Goal: Task Accomplishment & Management: Manage account settings

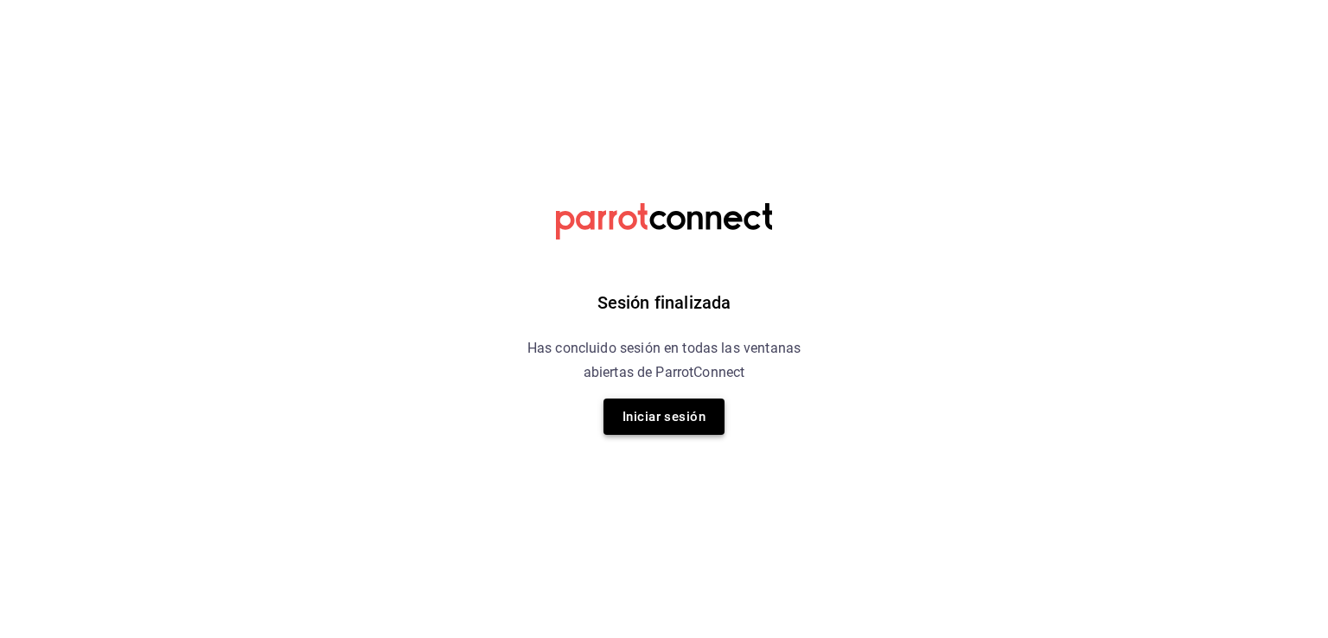
click at [645, 411] on button "Iniciar sesión" at bounding box center [663, 416] width 121 height 36
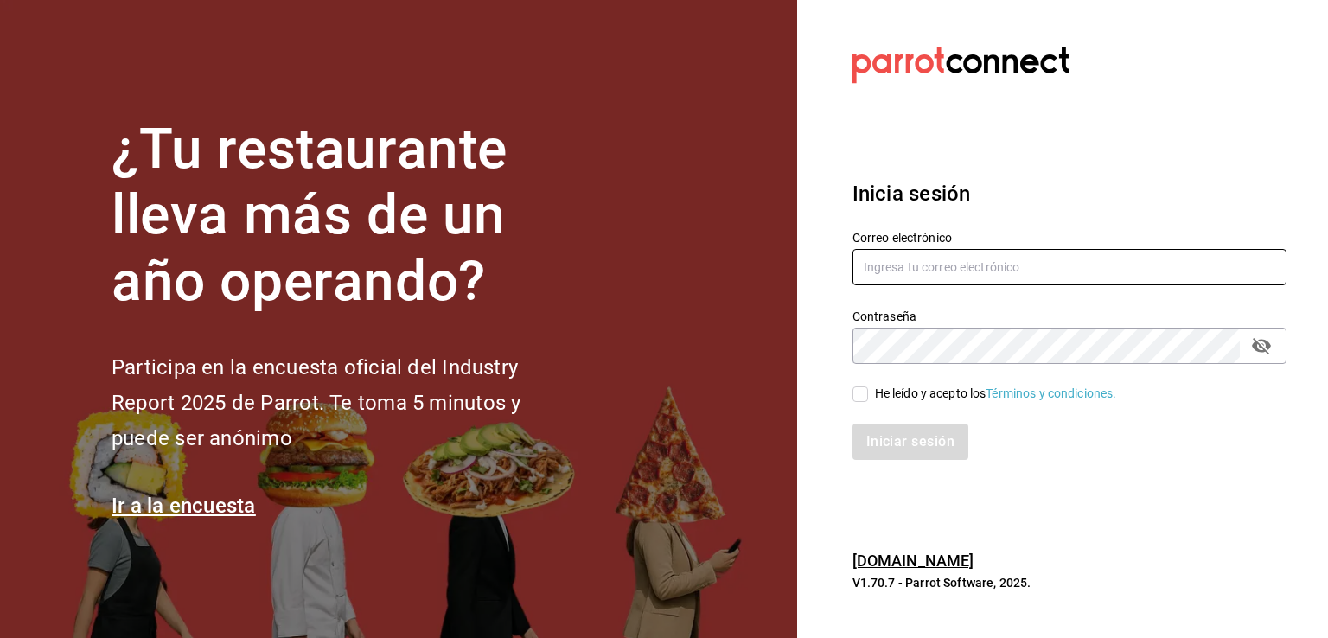
type input "[EMAIL_ADDRESS][DOMAIN_NAME]"
click at [856, 396] on input "He leído y acepto los Términos y condiciones." at bounding box center [860, 394] width 16 height 16
checkbox input "true"
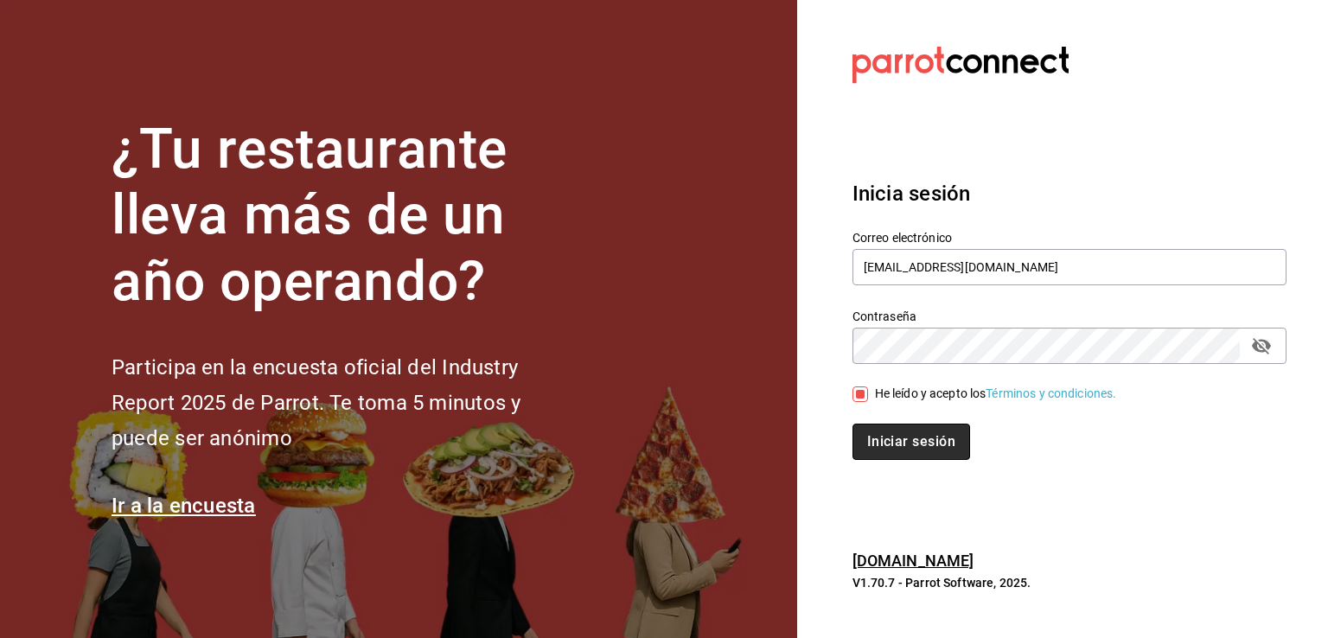
click at [883, 434] on button "Iniciar sesión" at bounding box center [911, 442] width 118 height 36
